Goal: Manage account settings

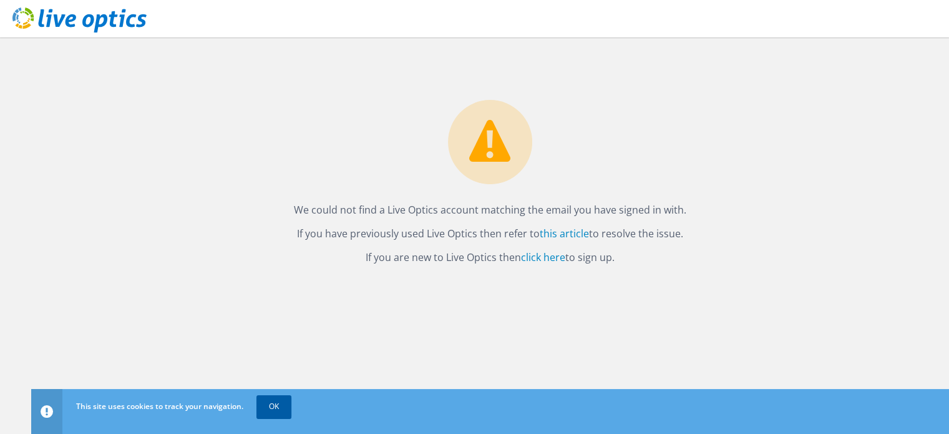
click at [282, 399] on link "OK" at bounding box center [274, 406] width 35 height 22
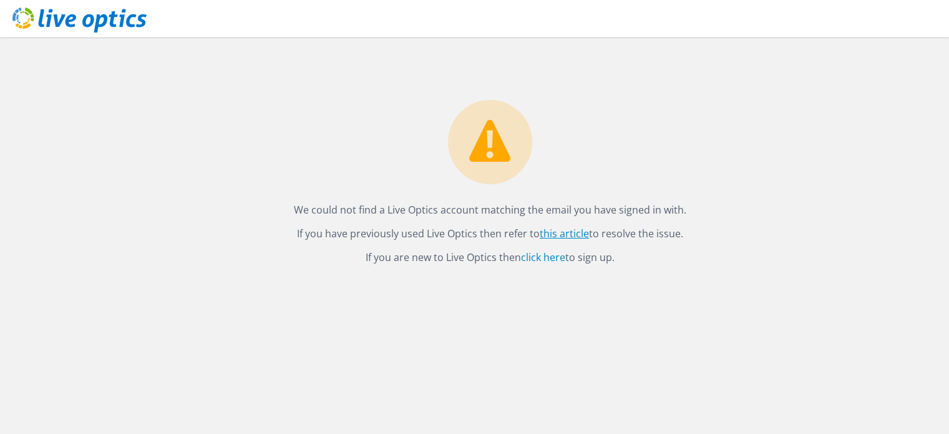
click at [558, 237] on link "this article" at bounding box center [564, 234] width 49 height 14
click at [556, 258] on link "click here" at bounding box center [543, 257] width 44 height 14
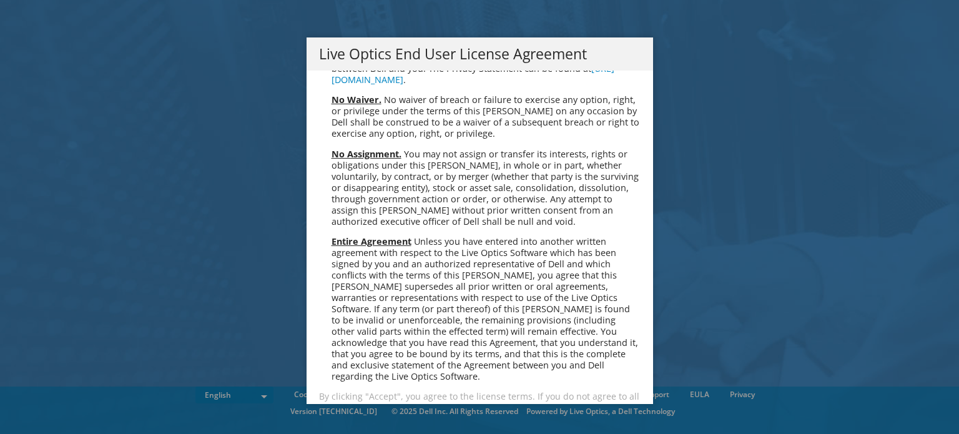
scroll to position [4720, 0]
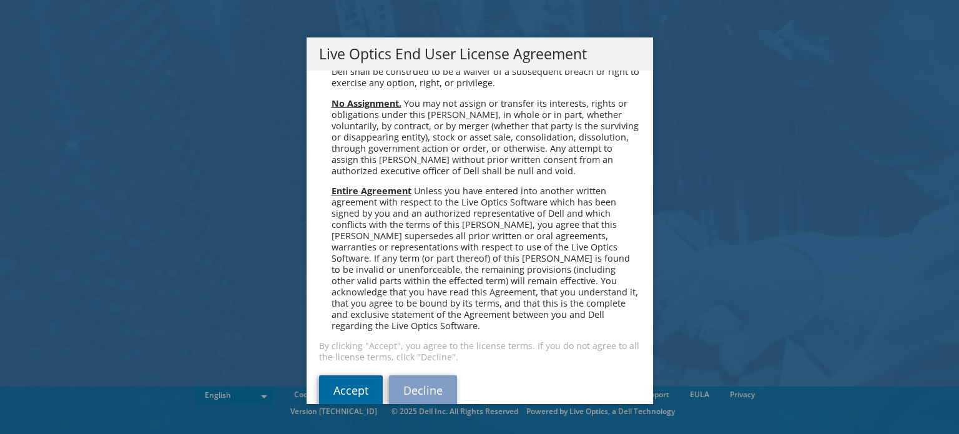
click at [338, 375] on link "Accept" at bounding box center [351, 390] width 64 height 30
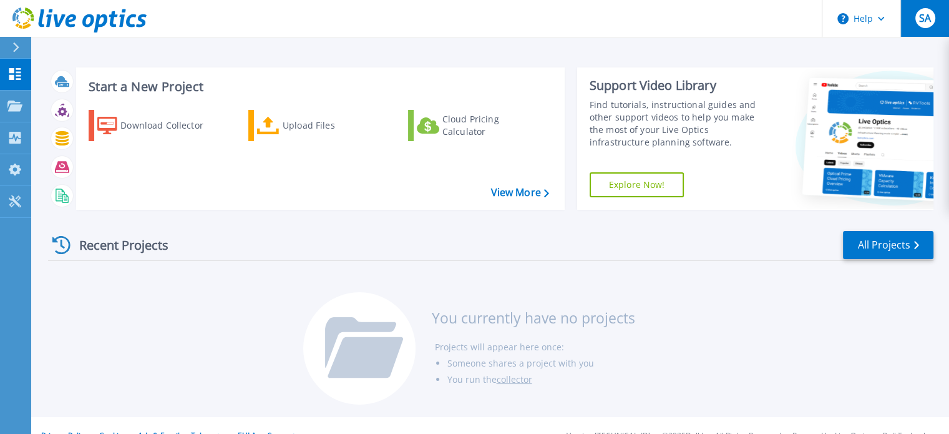
click at [928, 23] on span "SA" at bounding box center [925, 18] width 12 height 10
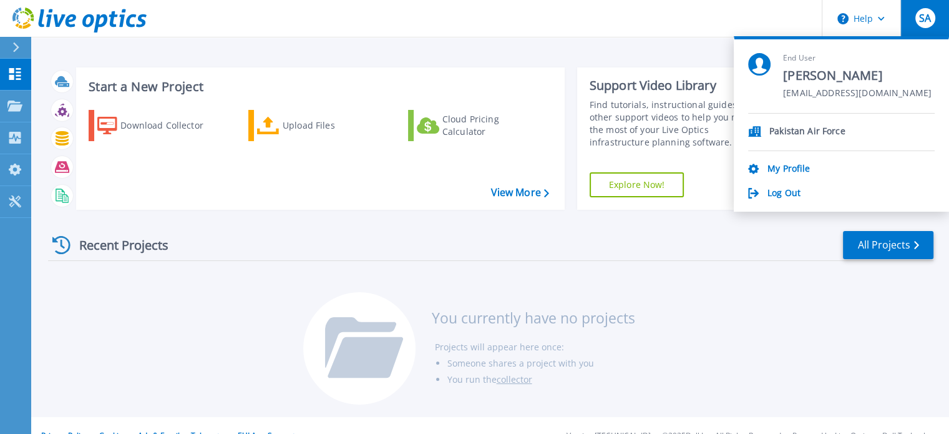
click at [818, 132] on p "Pakistan Air Force" at bounding box center [808, 132] width 76 height 12
click at [790, 171] on link "My Profile" at bounding box center [789, 170] width 42 height 12
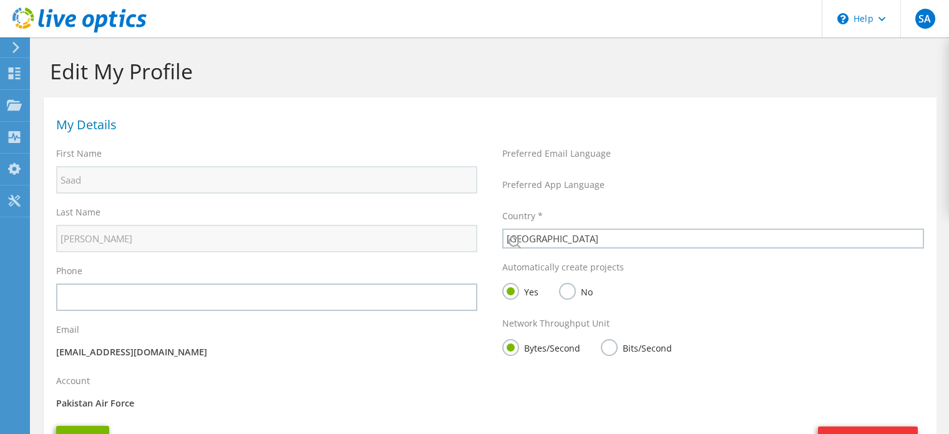
select select "172"
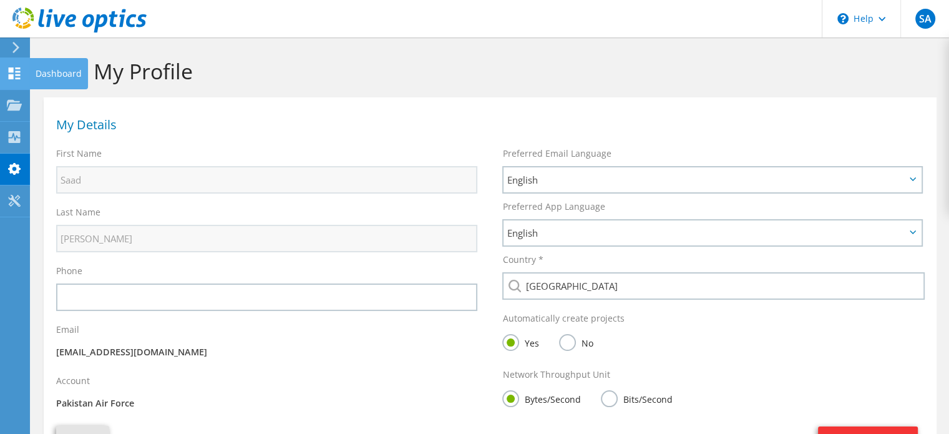
click at [15, 70] on icon at bounding box center [14, 73] width 15 height 12
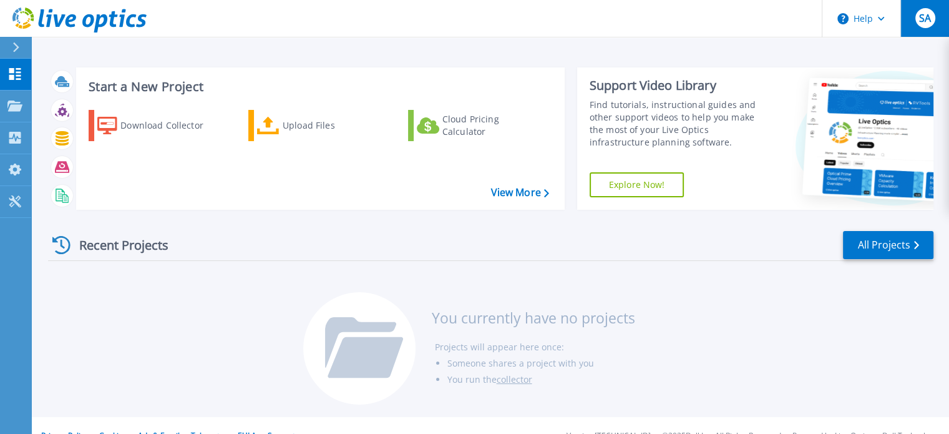
click at [929, 13] on span "SA" at bounding box center [925, 18] width 12 height 10
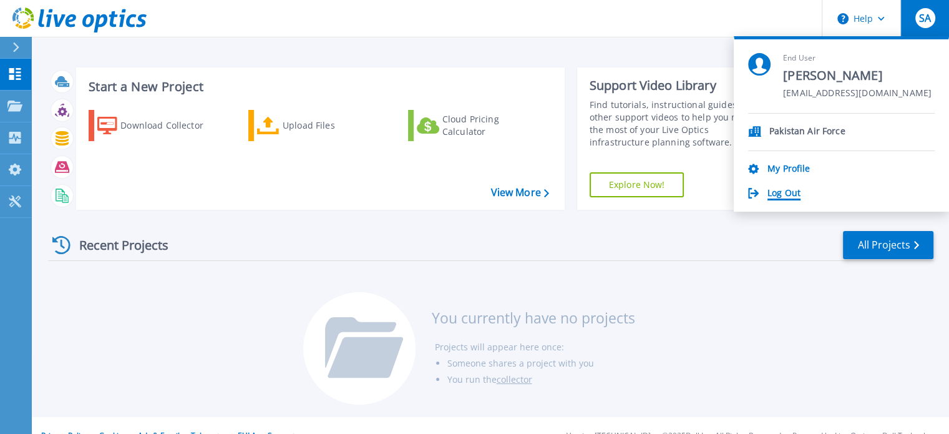
click at [787, 192] on link "Log Out" at bounding box center [784, 194] width 33 height 12
